Goal: Task Accomplishment & Management: Complete application form

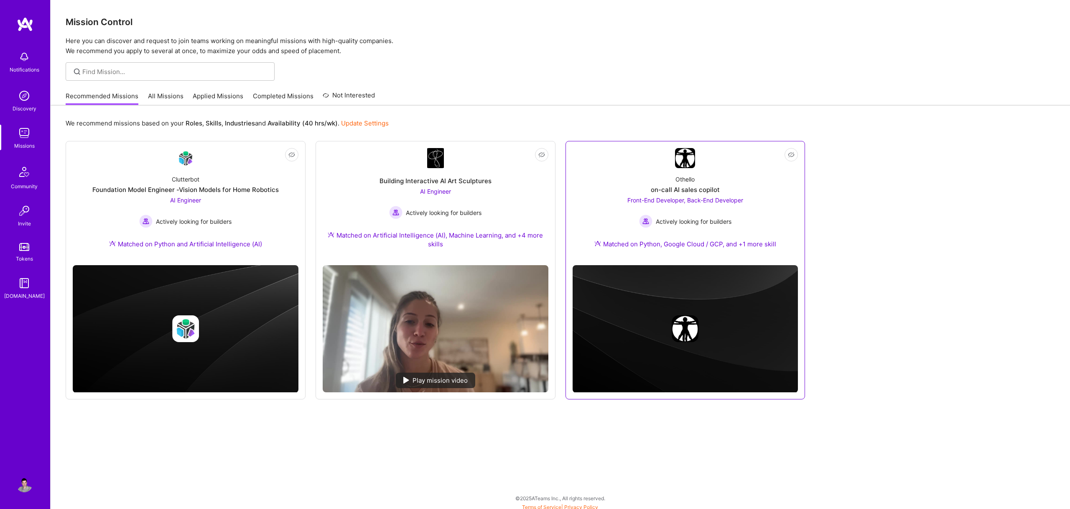
click at [669, 188] on div "on-call AI sales copilot" at bounding box center [685, 189] width 69 height 9
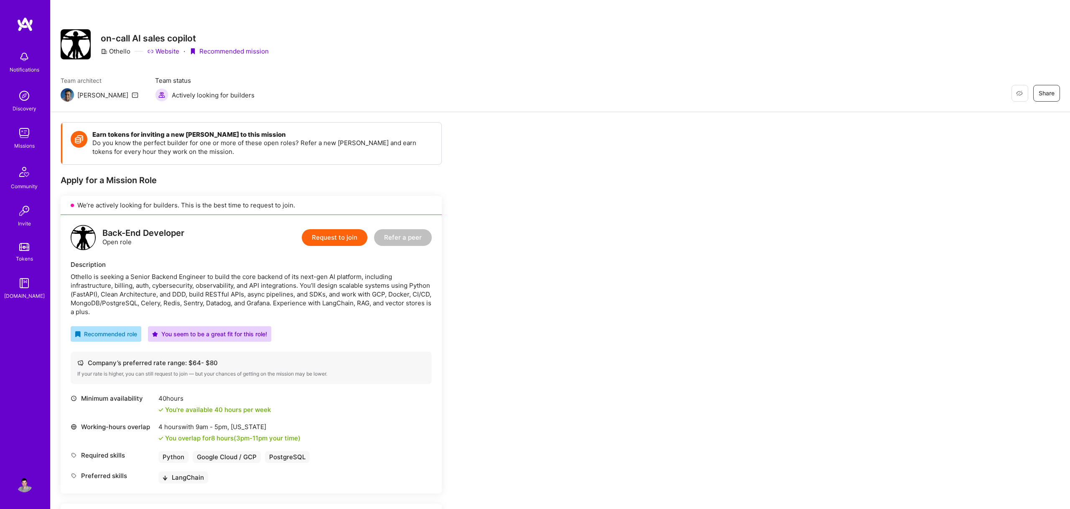
click at [164, 276] on div "Othello is seeking a Senior Backend Engineer to build the core backend of its n…" at bounding box center [251, 294] width 361 height 44
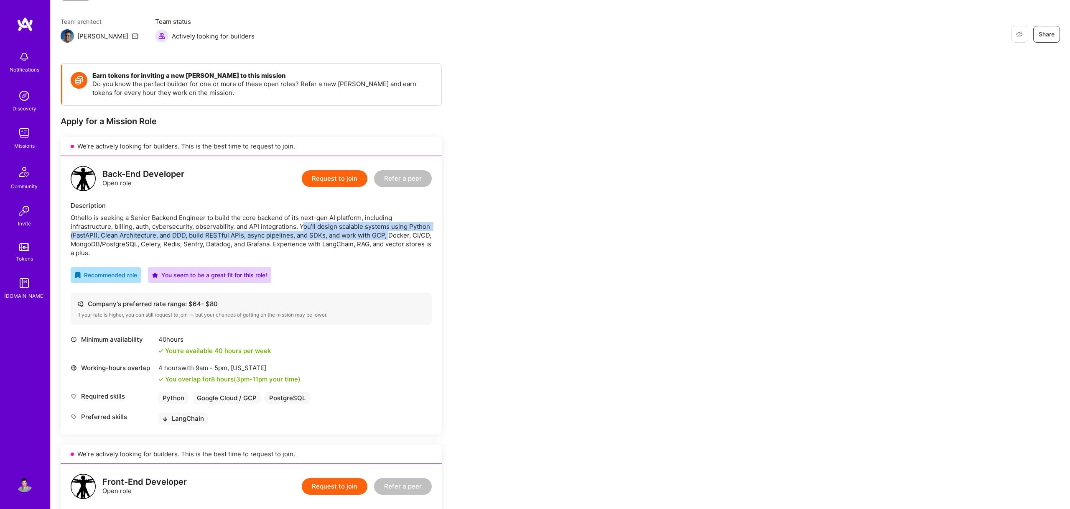
drag, startPoint x: 304, startPoint y: 229, endPoint x: 390, endPoint y: 232, distance: 85.3
click at [390, 232] on div "Othello is seeking a Senior Backend Engineer to build the core backend of its n…" at bounding box center [251, 235] width 361 height 44
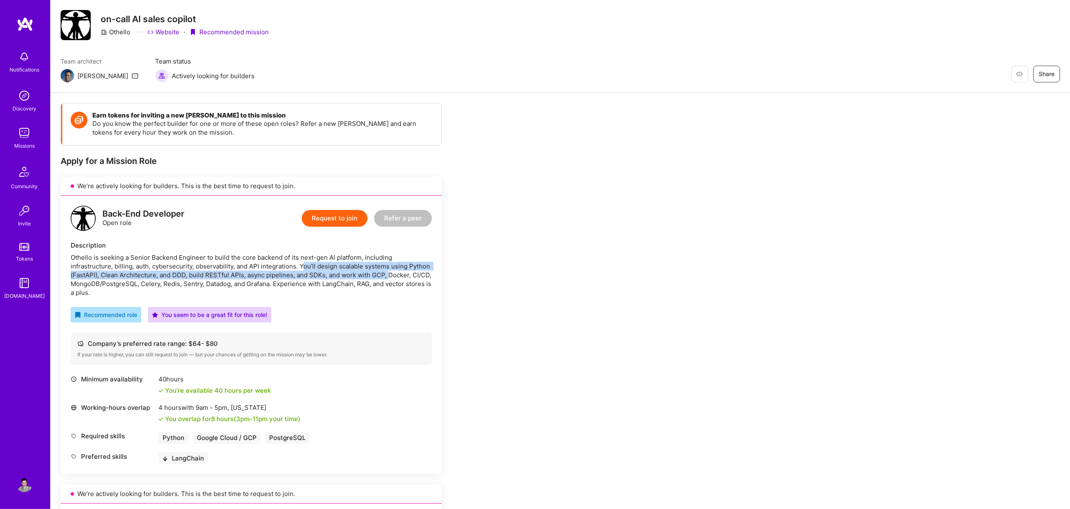
scroll to position [16, 0]
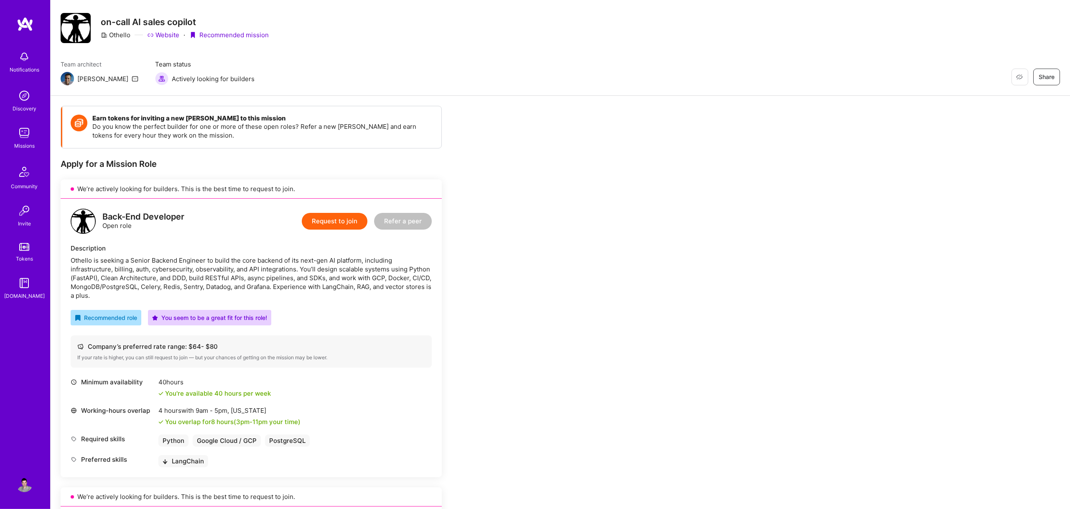
click at [243, 253] on div "Description" at bounding box center [251, 248] width 361 height 9
click at [254, 267] on div "Othello is seeking a Senior Backend Engineer to build the core backend of its n…" at bounding box center [251, 278] width 361 height 44
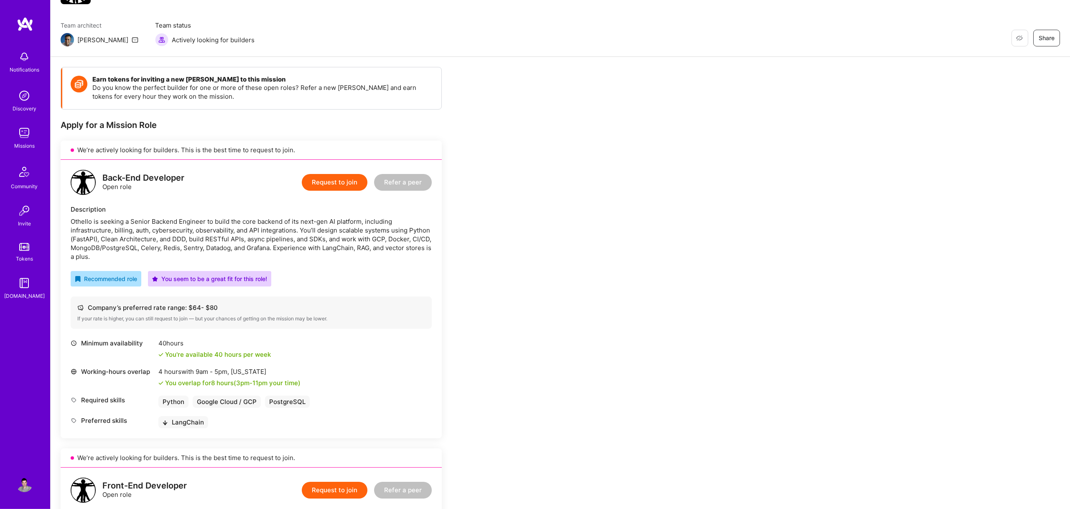
scroll to position [32, 0]
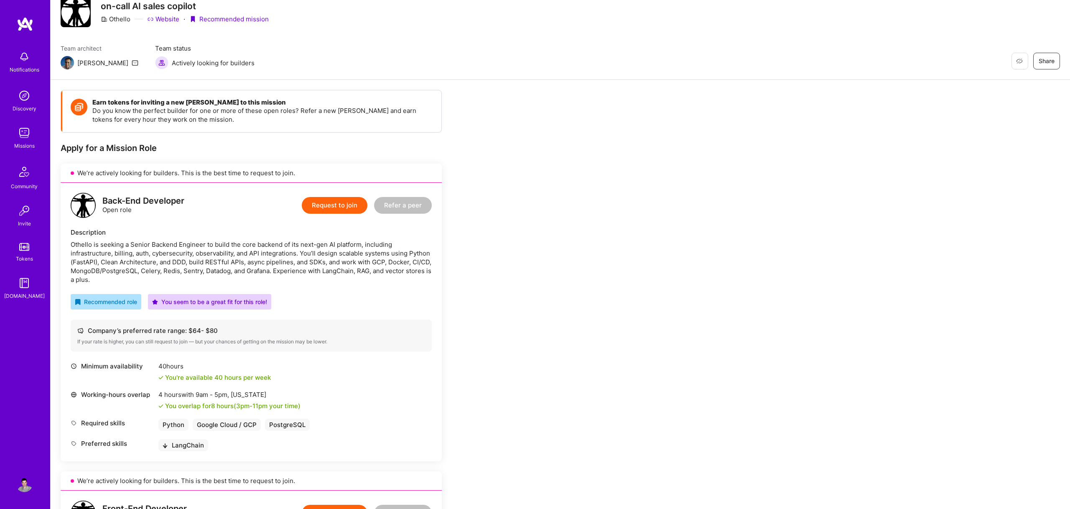
click at [345, 206] on button "Request to join" at bounding box center [335, 205] width 66 height 17
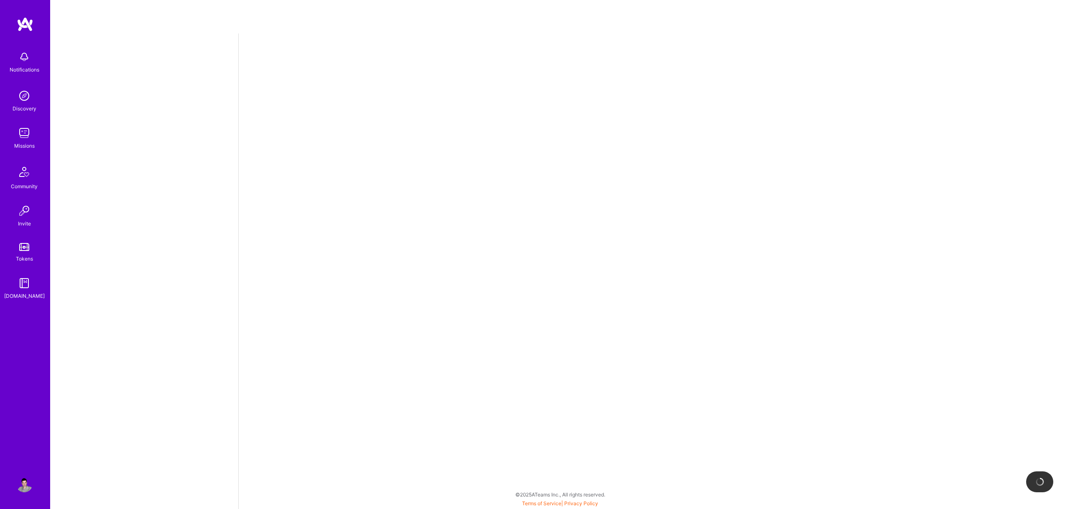
select select "US"
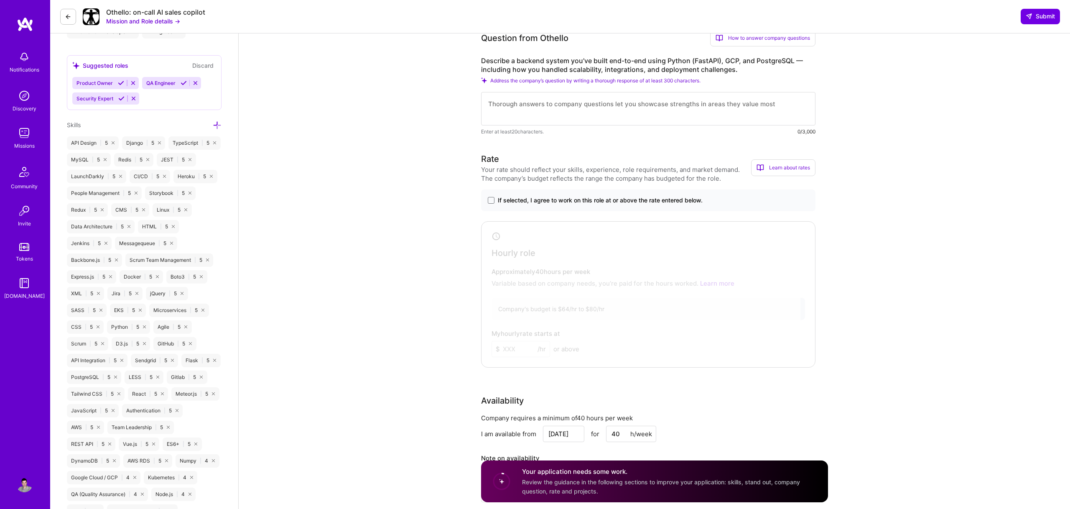
scroll to position [432, 0]
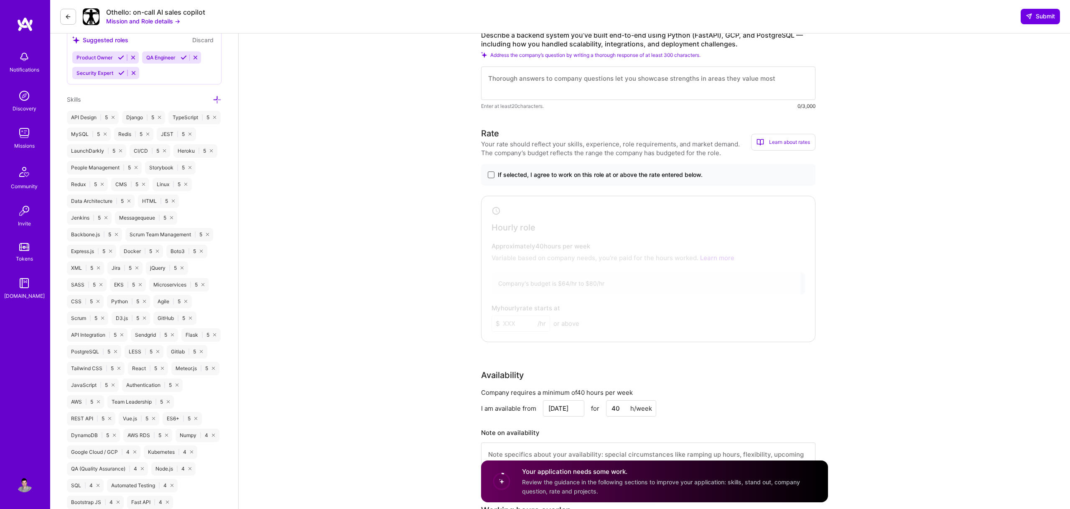
click at [492, 178] on span at bounding box center [491, 174] width 7 height 7
click at [0, 0] on input "If selected, I agree to work on this role at or above the rate entered below." at bounding box center [0, 0] width 0 height 0
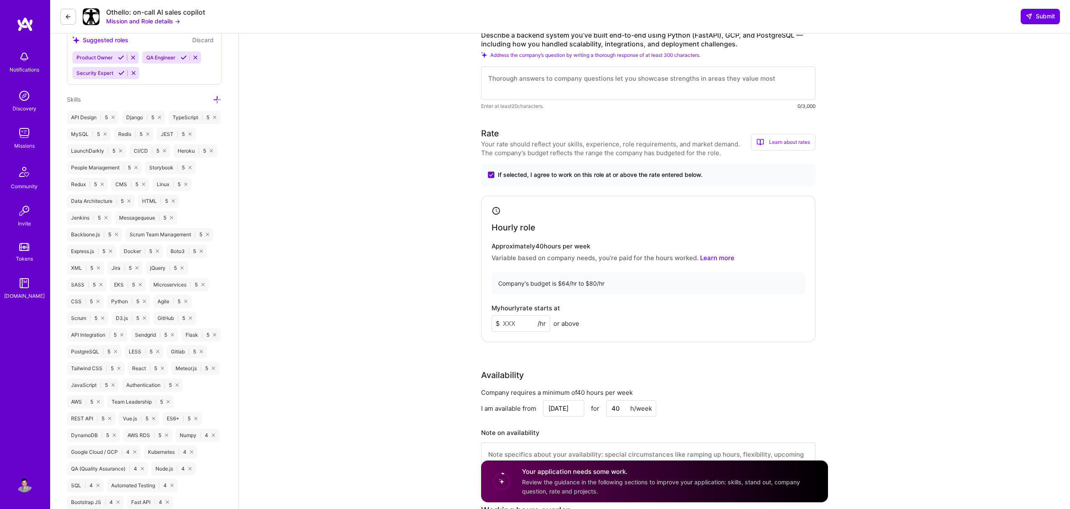
click at [514, 327] on input at bounding box center [521, 323] width 59 height 16
click at [517, 323] on input at bounding box center [521, 323] width 59 height 16
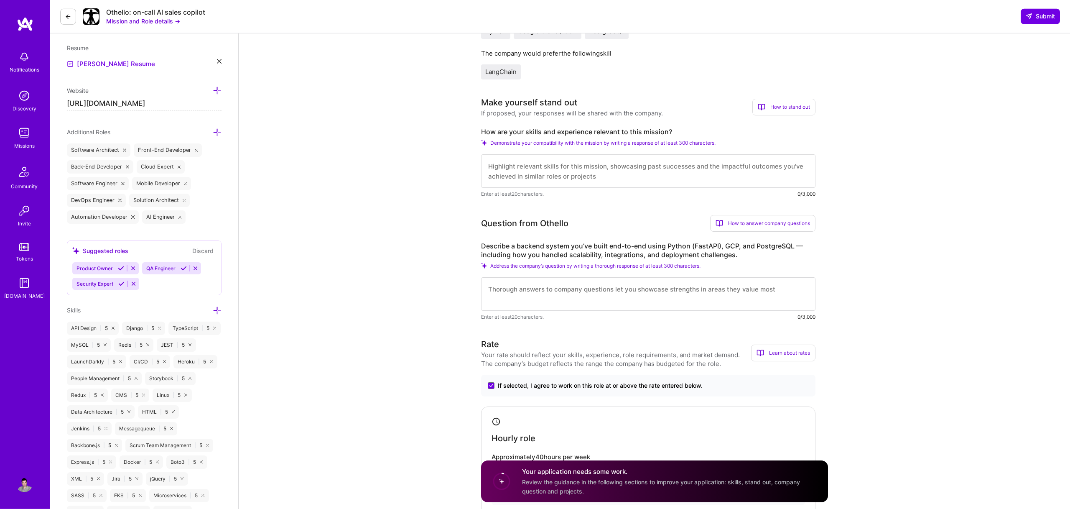
scroll to position [102, 0]
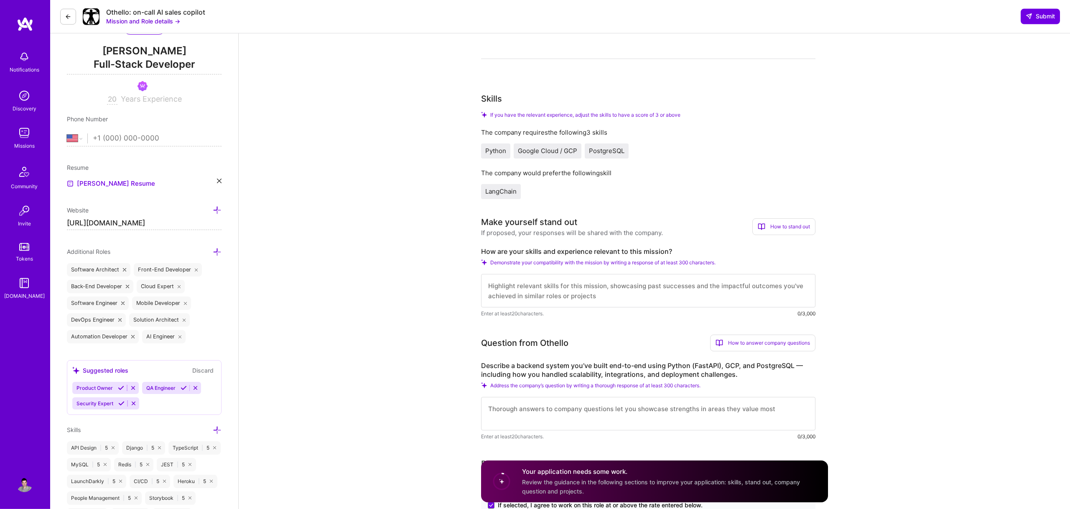
type input "79"
click at [520, 283] on textarea at bounding box center [648, 290] width 334 height 33
paste textarea "Hi, I'm a senior fullstack web developer with more than 20 years of experience …"
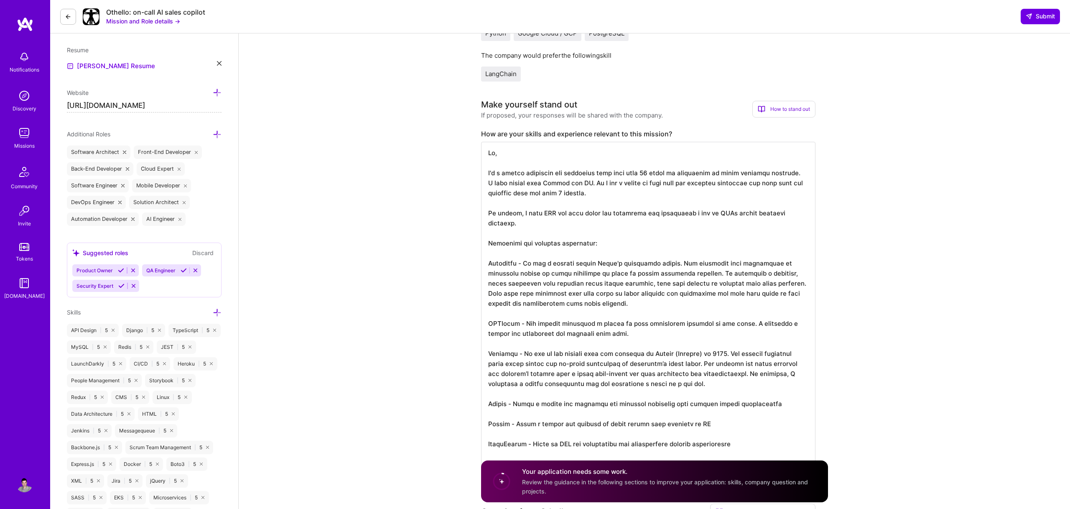
scroll to position [217, 0]
type textarea "Hi, I'm a senior fullstack web developer with more than 20 years of experience …"
